Goal: Check status: Check status

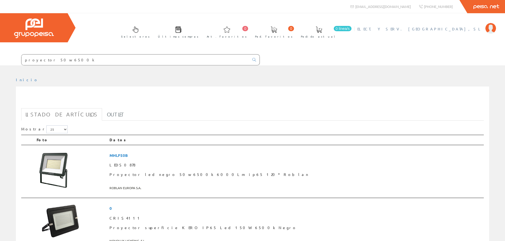
click at [453, 29] on span "ELECT. Y SERV. [GEOGRAPHIC_DATA], SL" at bounding box center [419, 28] width 125 height 5
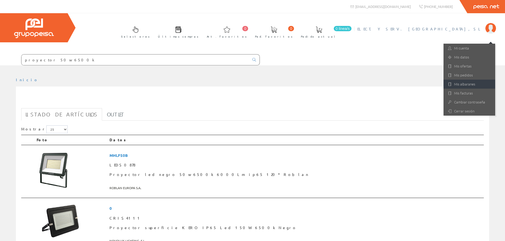
click at [466, 84] on link "Mis albaranes" at bounding box center [469, 84] width 52 height 9
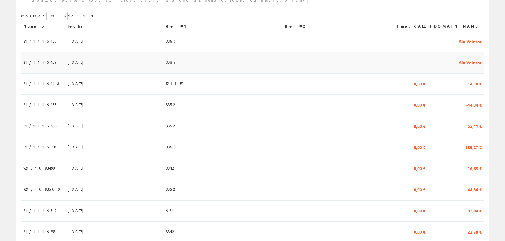
scroll to position [106, 0]
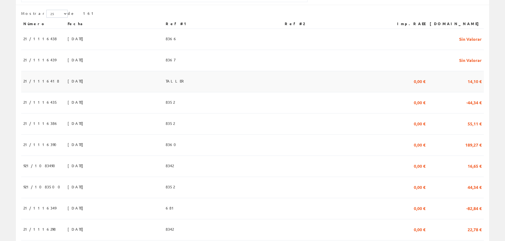
click at [71, 83] on td "[DATE]" at bounding box center [114, 81] width 98 height 21
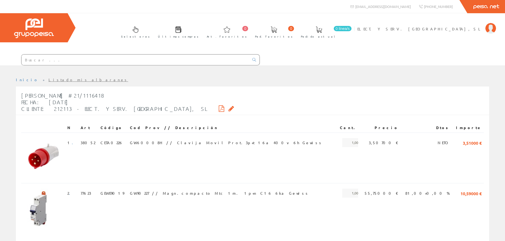
click at [49, 81] on link "Listado mis albaranes" at bounding box center [89, 79] width 80 height 5
